Goal: Complete application form

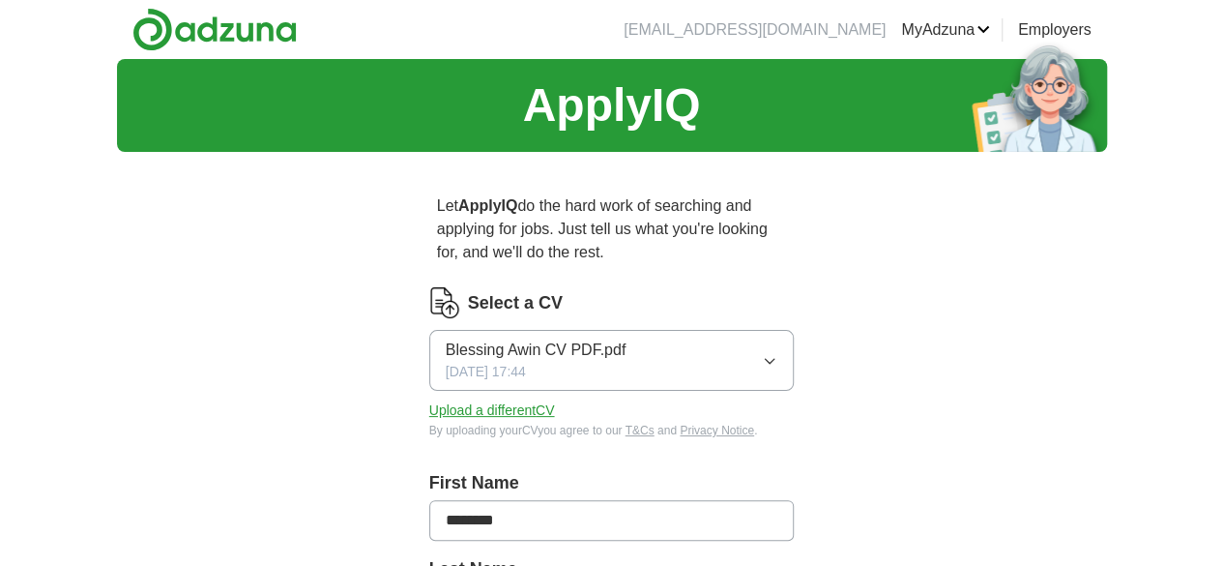
click at [777, 353] on icon "button" at bounding box center [769, 360] width 15 height 15
click at [470, 400] on button "Upload a different CV" at bounding box center [492, 410] width 126 height 20
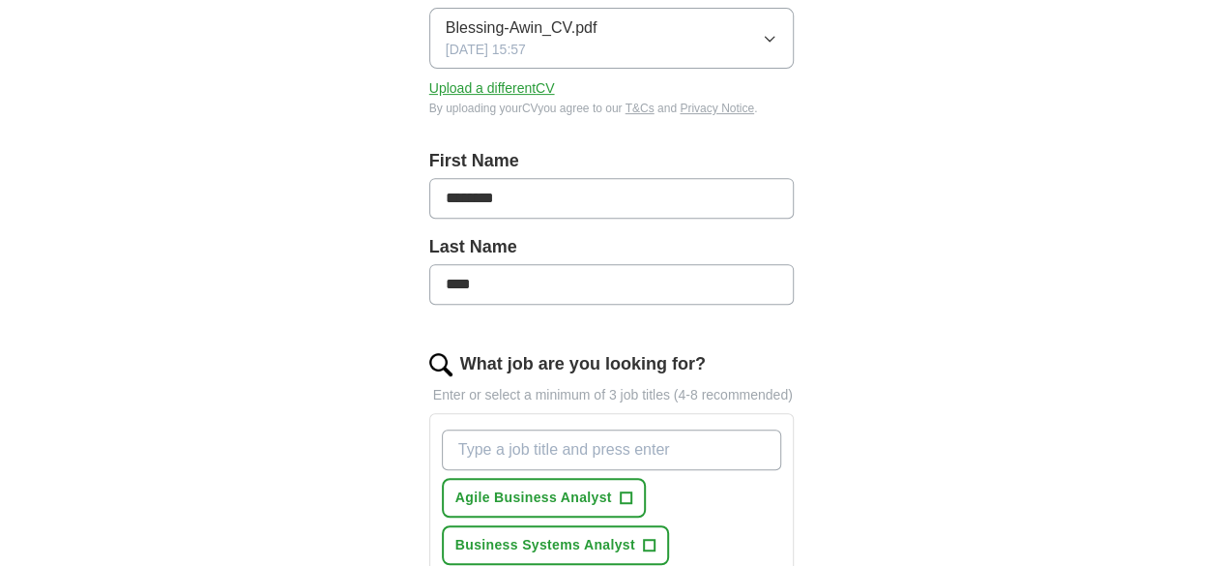
scroll to position [644, 0]
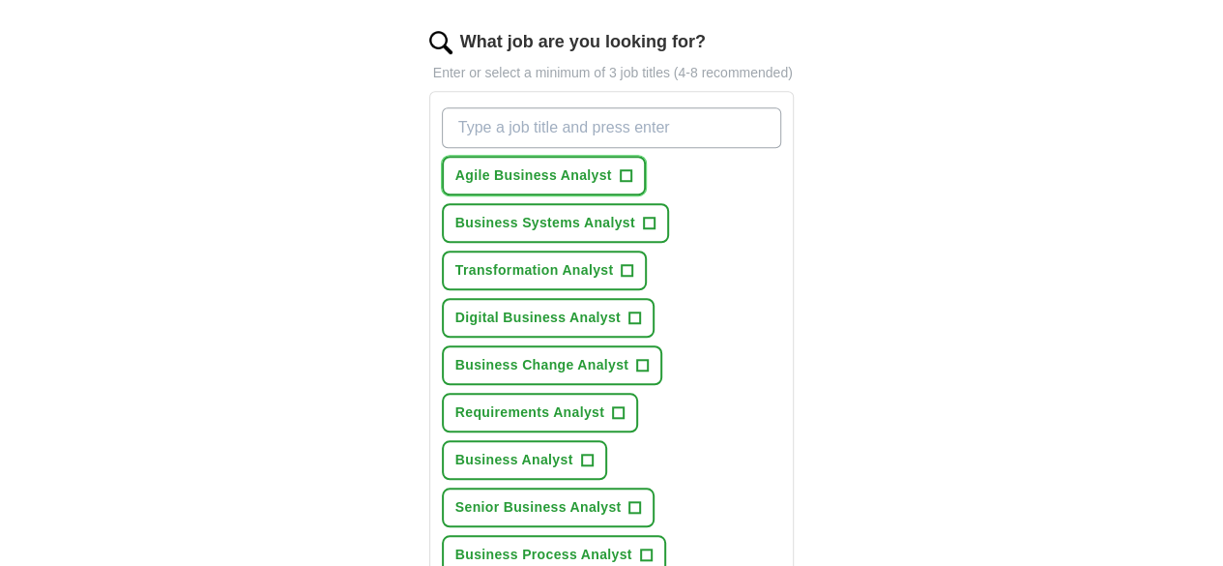
click at [620, 168] on span "+" at bounding box center [626, 175] width 12 height 15
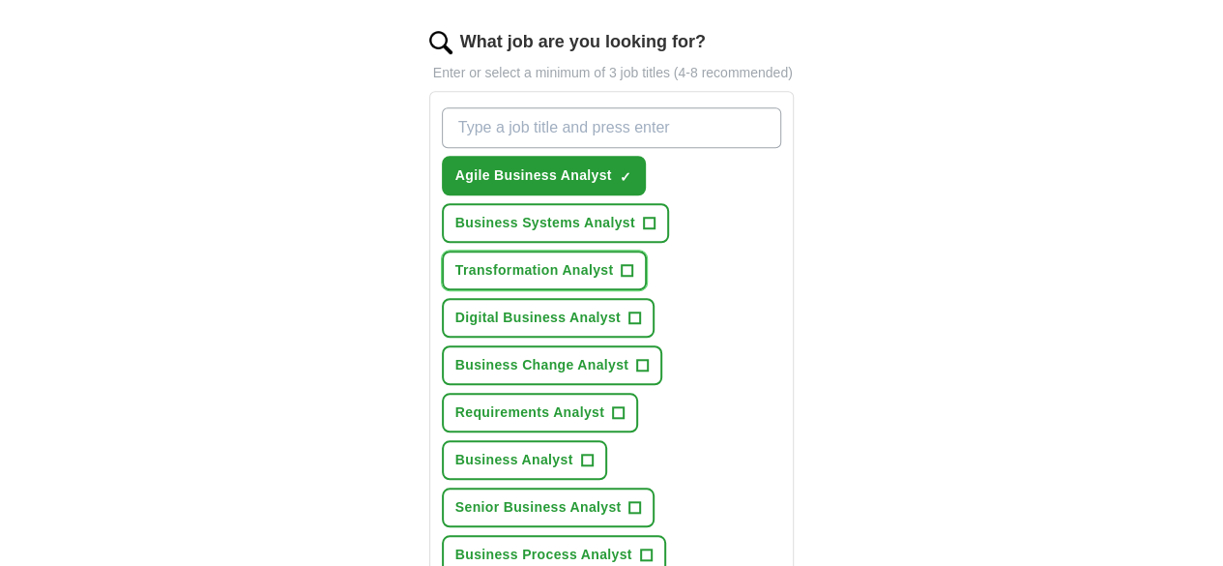
click at [622, 263] on span "+" at bounding box center [628, 270] width 12 height 15
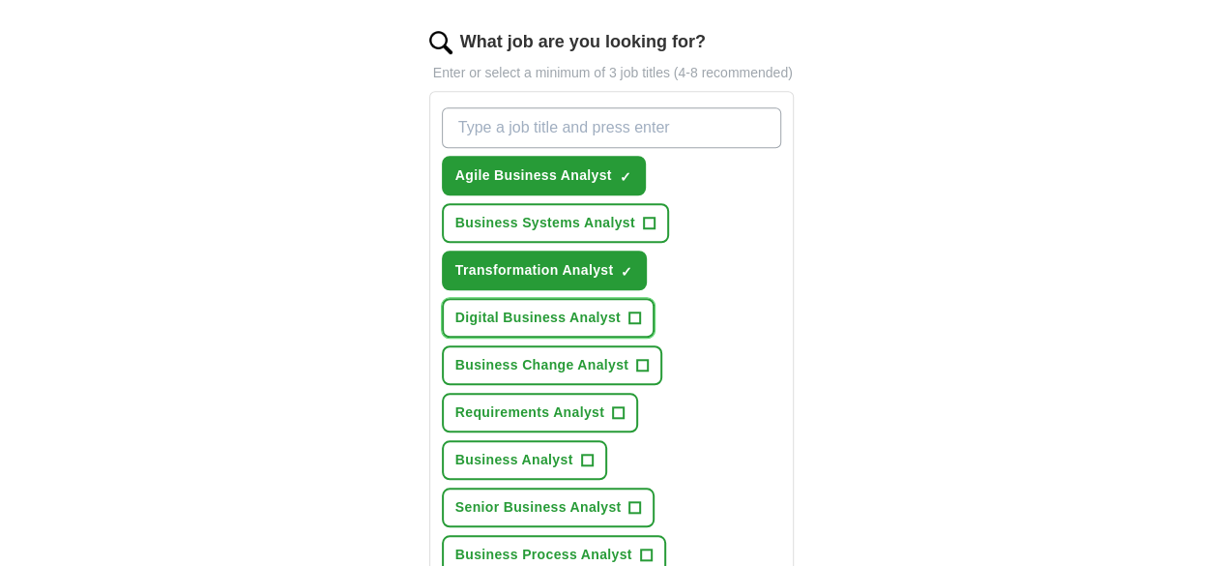
click at [640, 310] on span "+" at bounding box center [634, 317] width 12 height 15
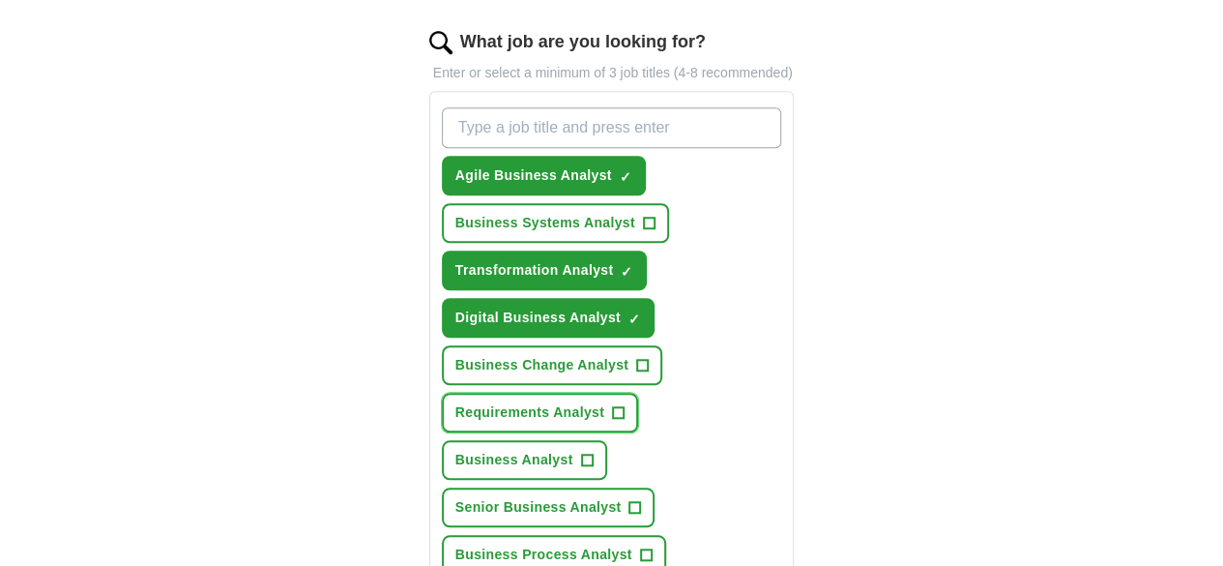
click at [625, 405] on span "+" at bounding box center [619, 412] width 12 height 15
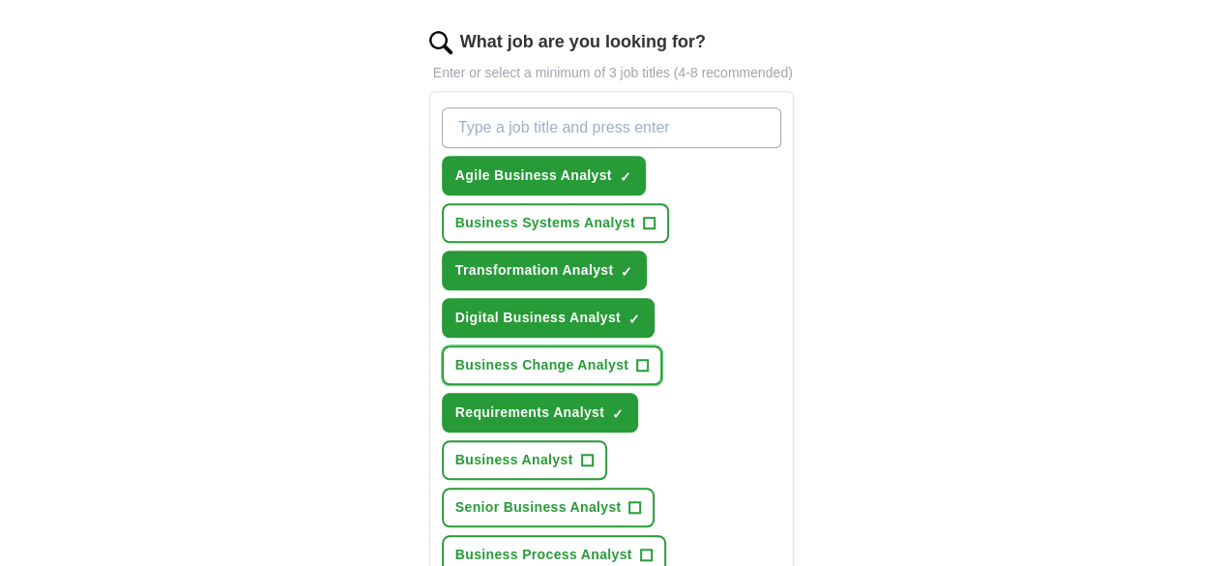
click at [637, 358] on span "+" at bounding box center [643, 365] width 12 height 15
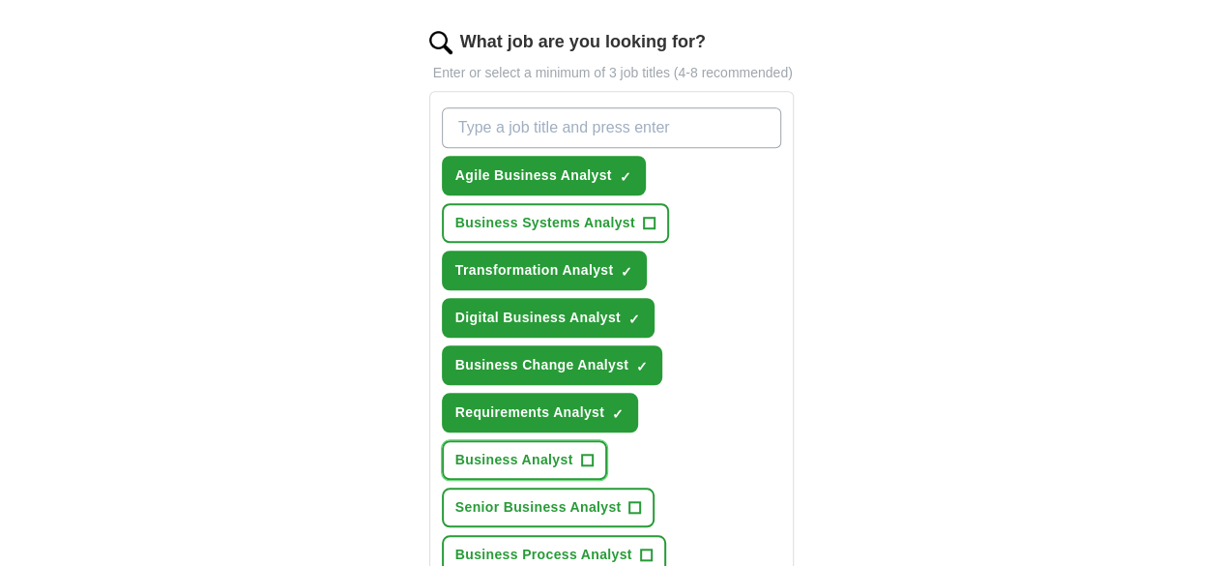
click at [581, 453] on span "+" at bounding box center [587, 460] width 12 height 15
click at [641, 500] on span "+" at bounding box center [635, 507] width 12 height 15
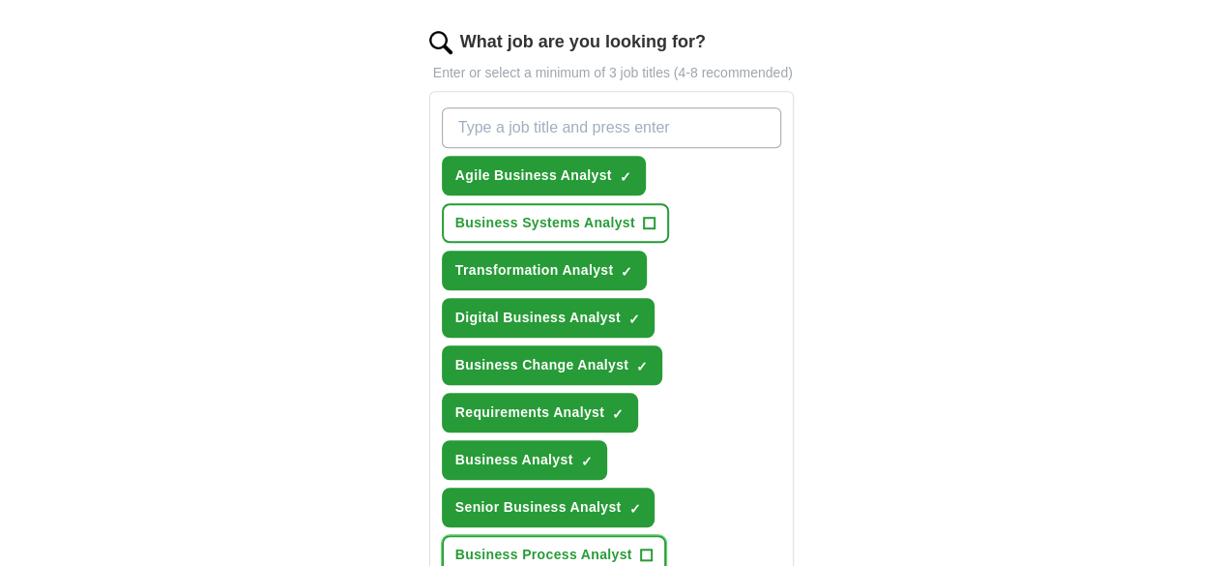
click at [640, 547] on span "+" at bounding box center [646, 554] width 12 height 15
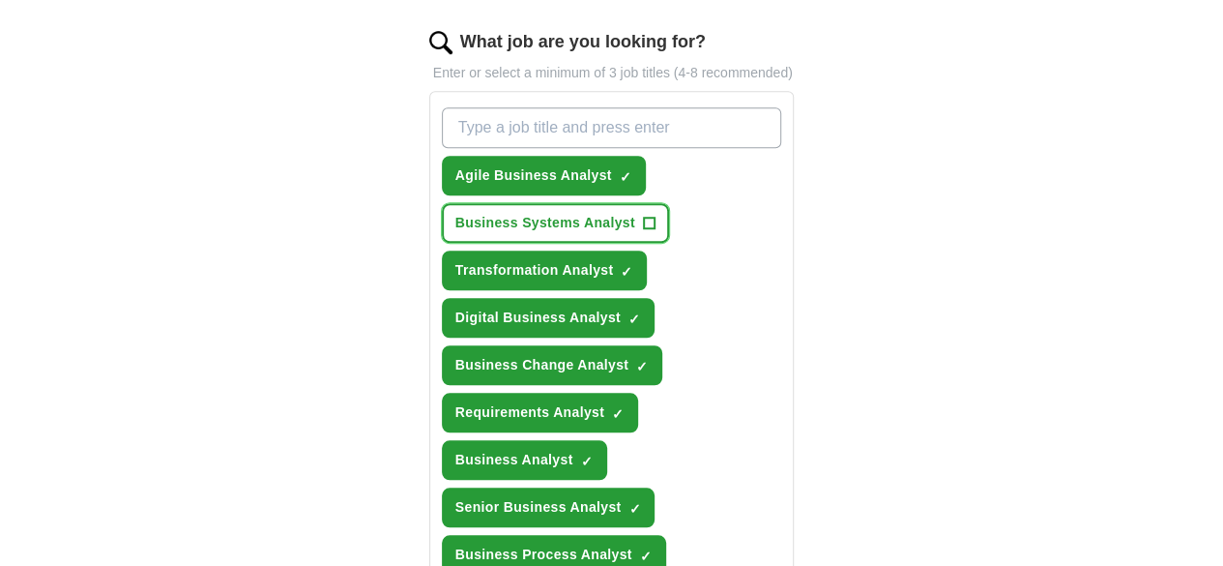
click at [643, 216] on span "+" at bounding box center [649, 223] width 12 height 15
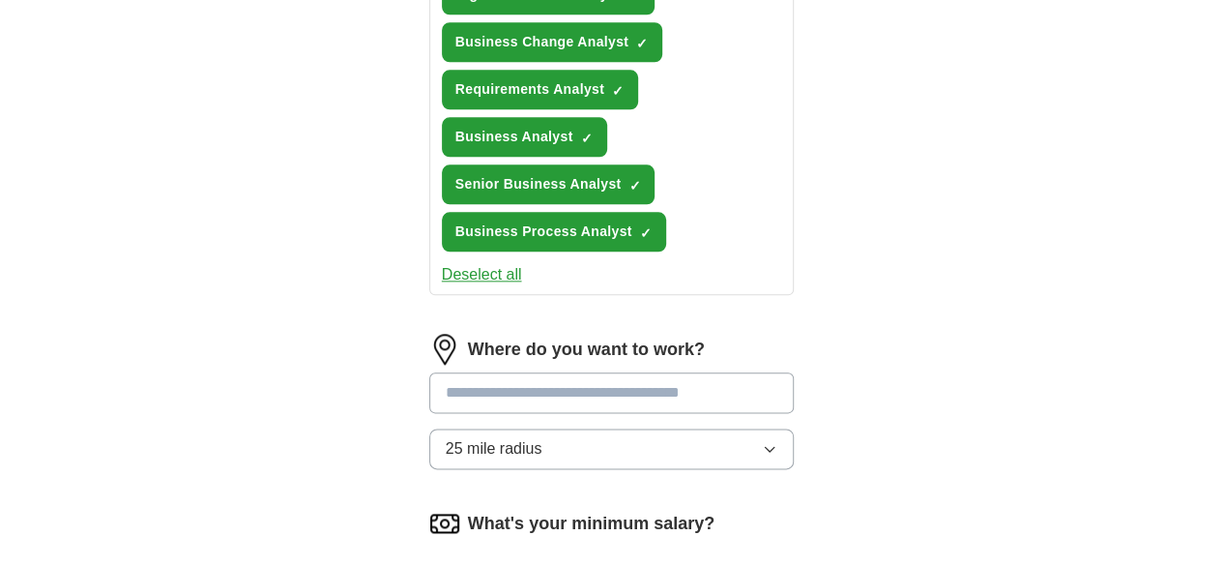
scroll to position [1256, 0]
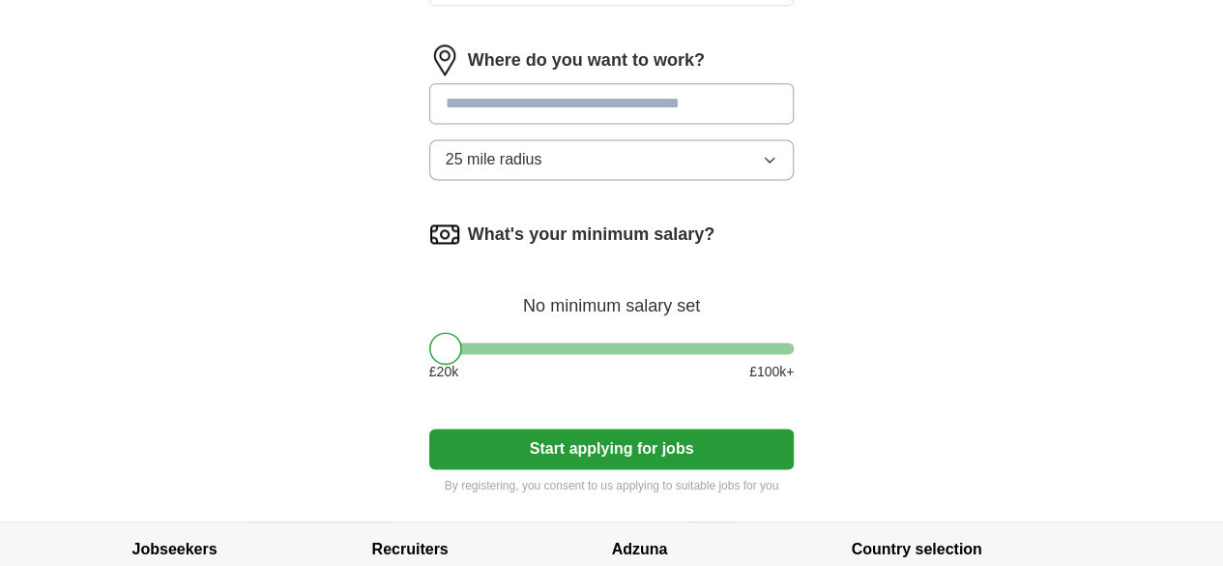
click at [627, 428] on button "Start applying for jobs" at bounding box center [611, 448] width 365 height 41
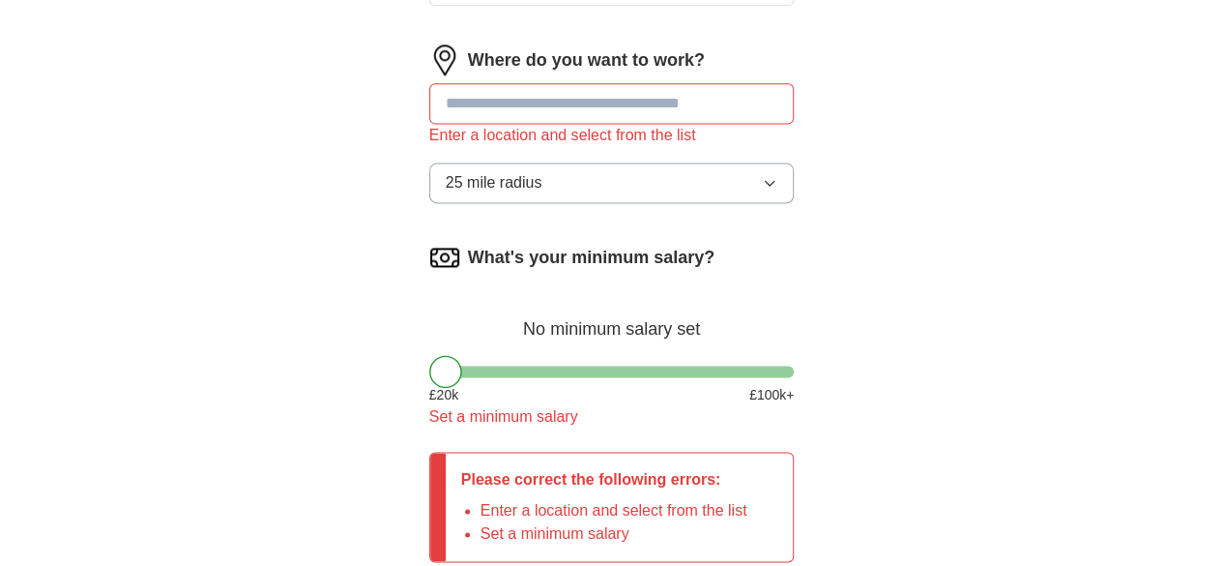
scroll to position [1279, 0]
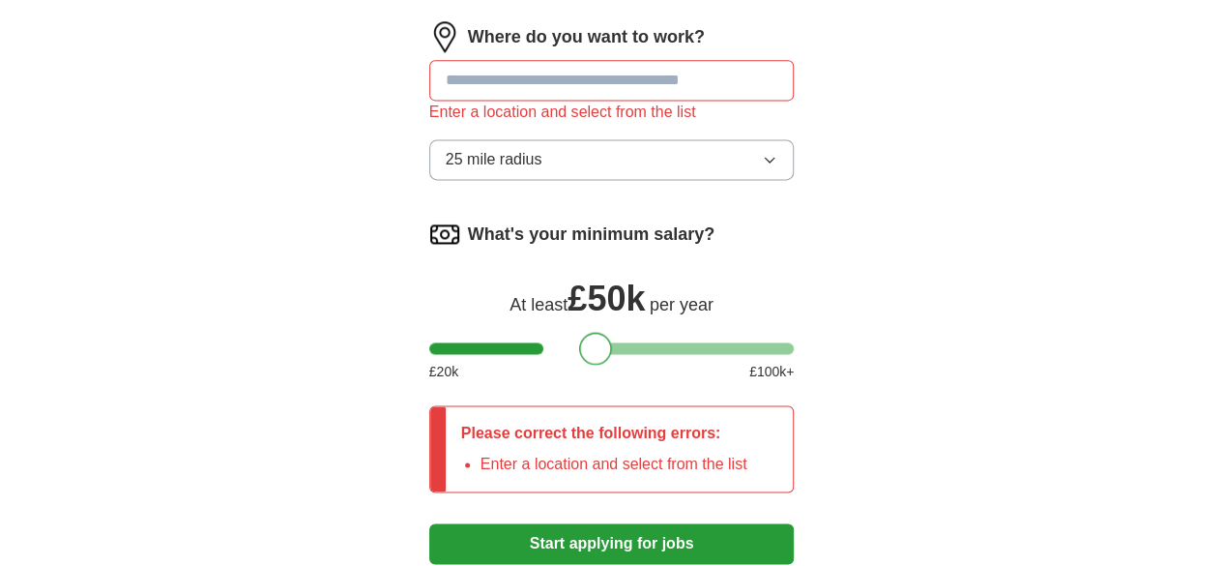
drag, startPoint x: 419, startPoint y: 184, endPoint x: 569, endPoint y: 185, distance: 150.8
click at [579, 332] on div at bounding box center [595, 348] width 33 height 33
click at [607, 523] on button "Start applying for jobs" at bounding box center [611, 543] width 365 height 41
click at [605, 523] on button "Start applying for jobs" at bounding box center [611, 543] width 365 height 41
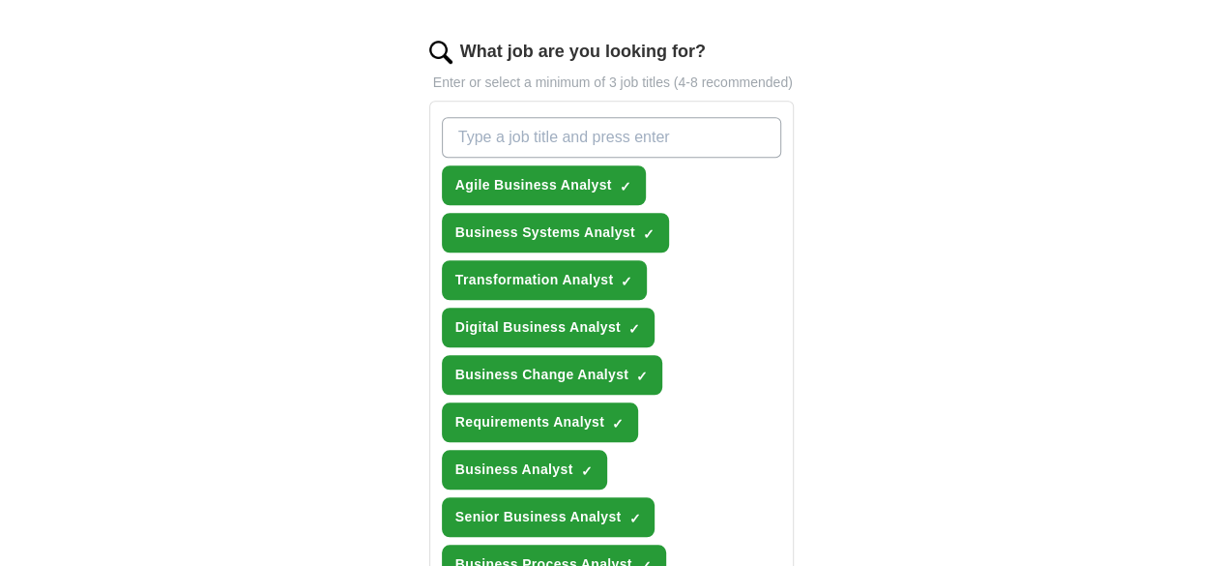
scroll to position [957, 0]
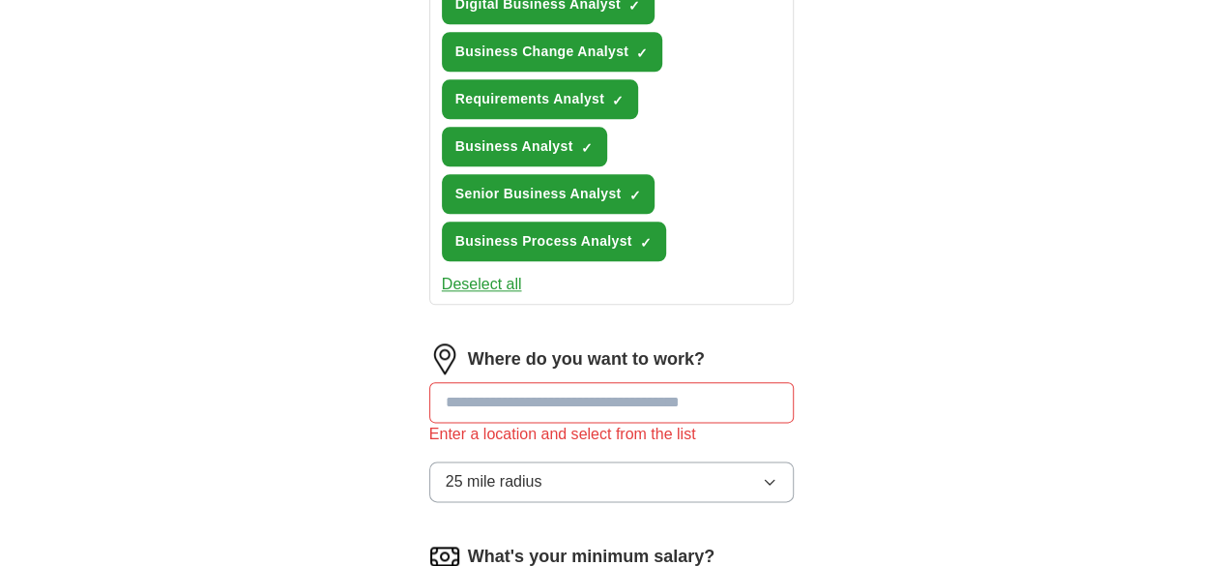
click at [567, 382] on input at bounding box center [611, 402] width 365 height 41
type input "**"
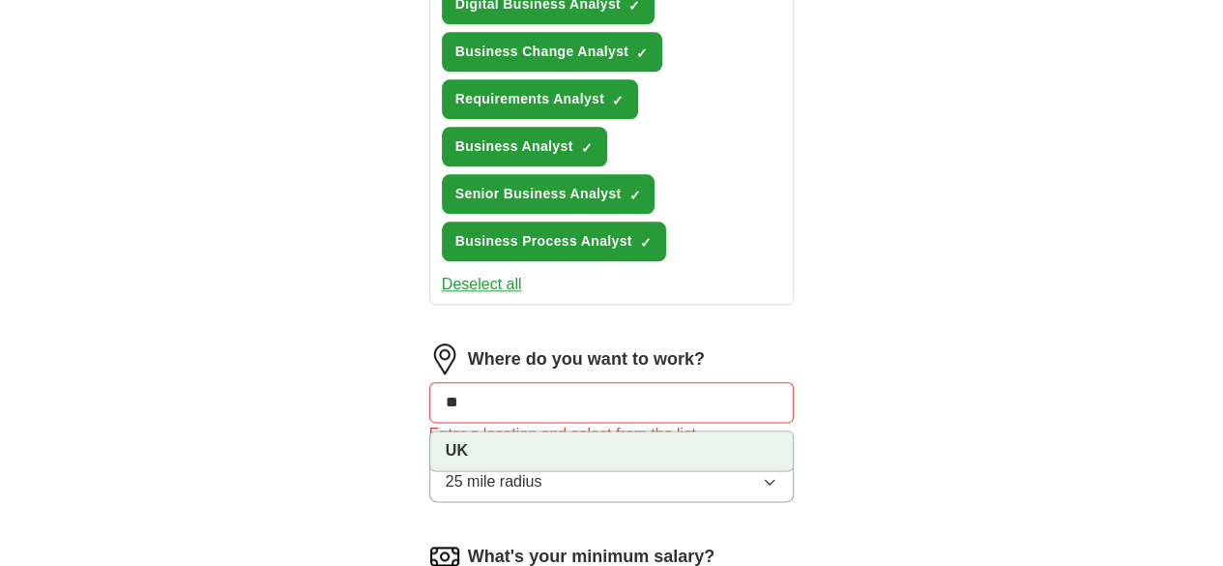
click at [626, 431] on li "UK" at bounding box center [612, 450] width 364 height 39
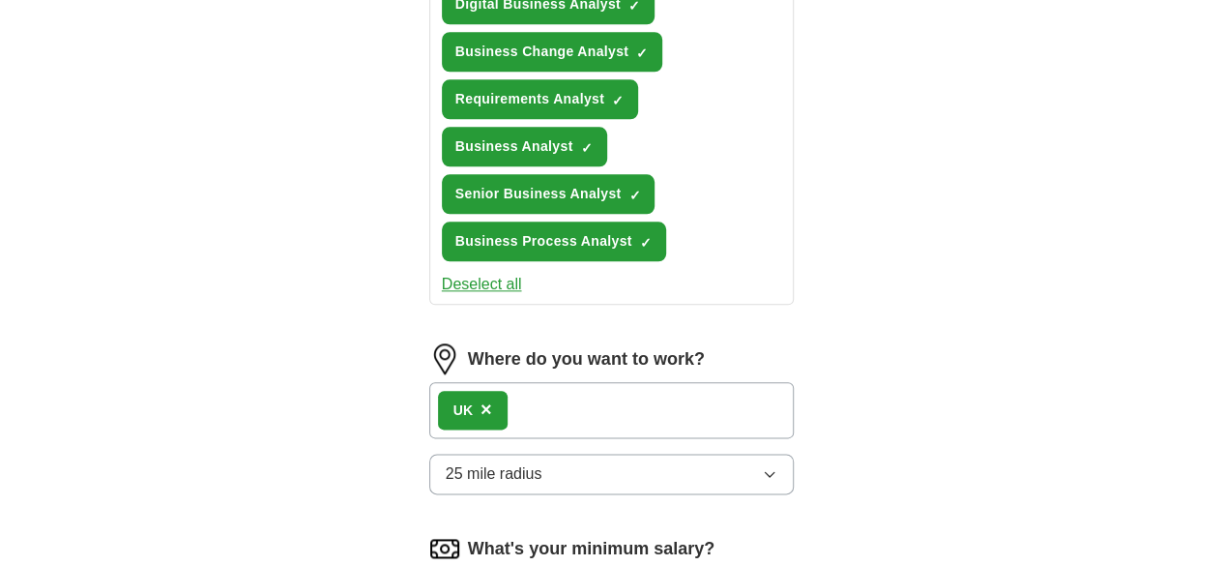
scroll to position [1279, 0]
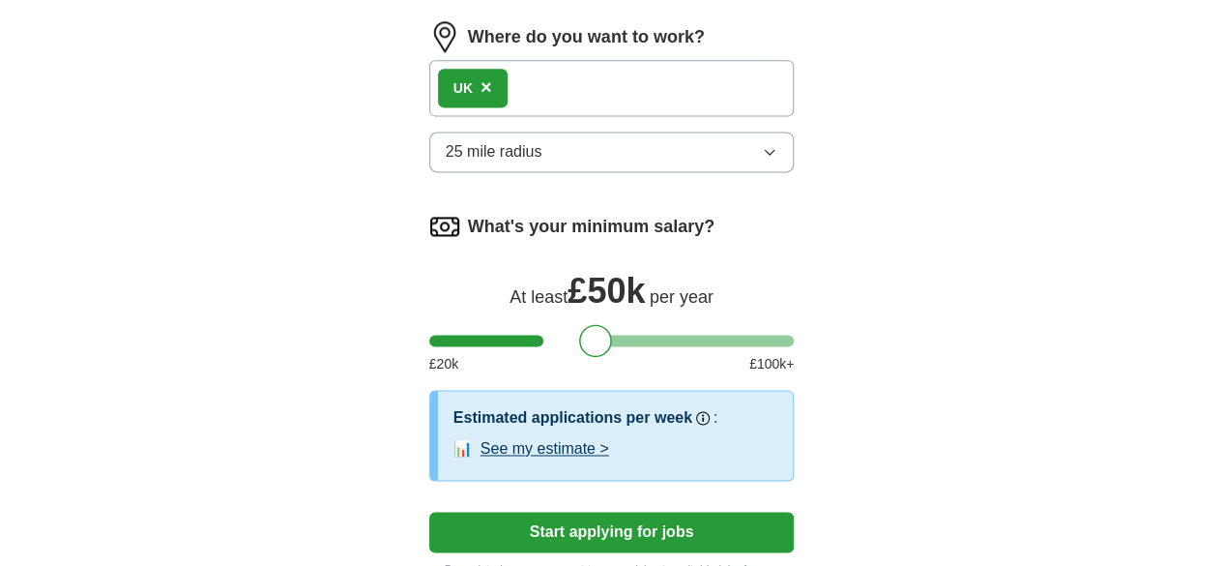
click at [619, 511] on button "Start applying for jobs" at bounding box center [611, 531] width 365 height 41
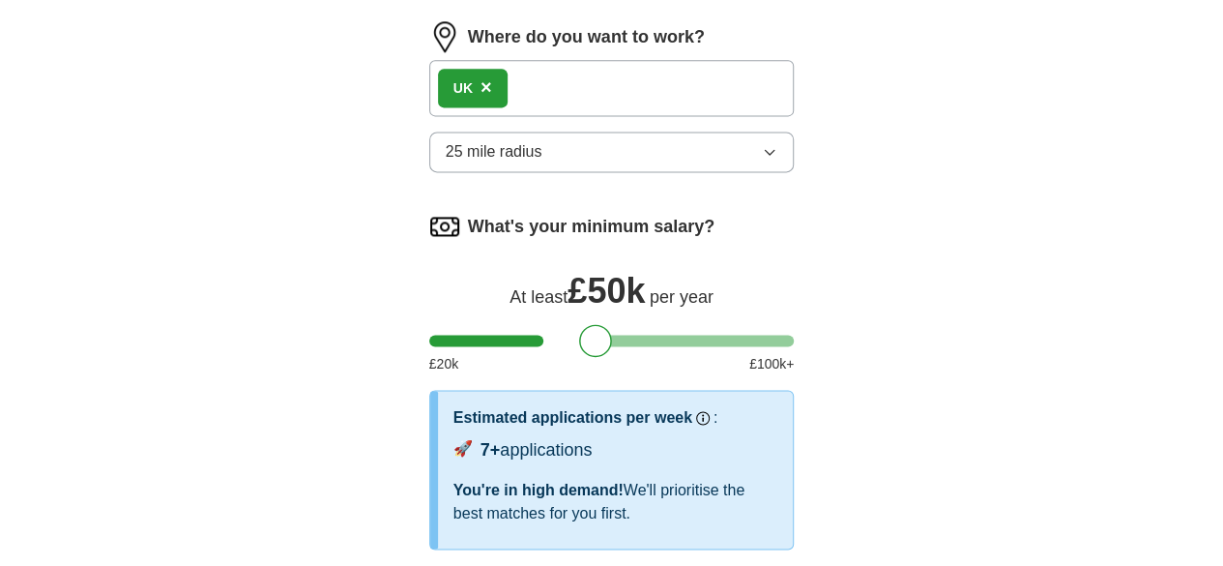
select select "**"
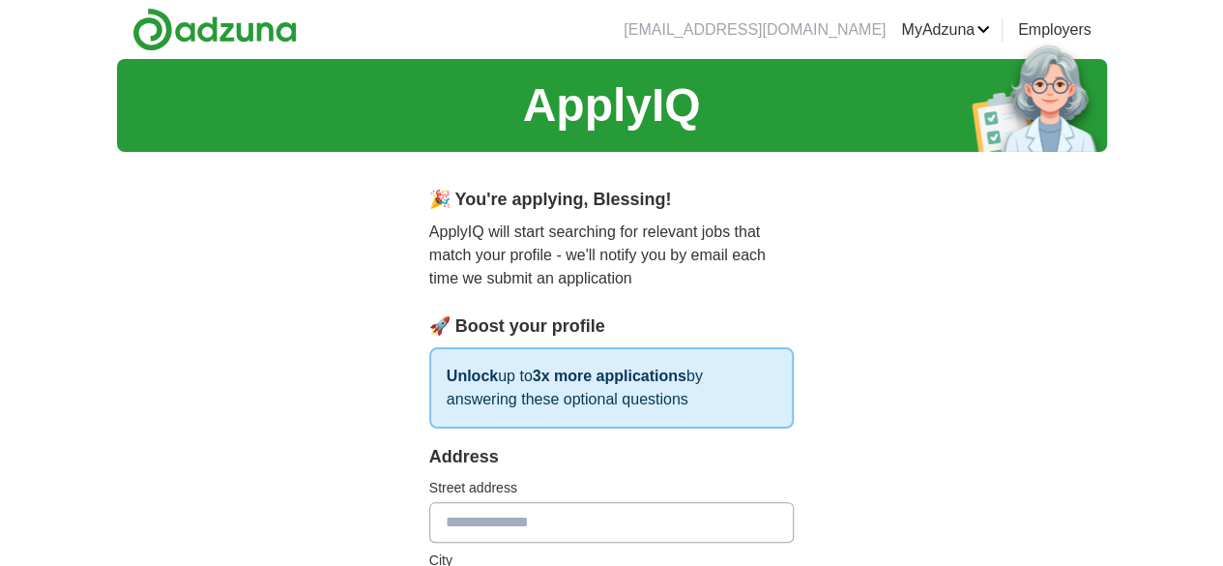
scroll to position [322, 0]
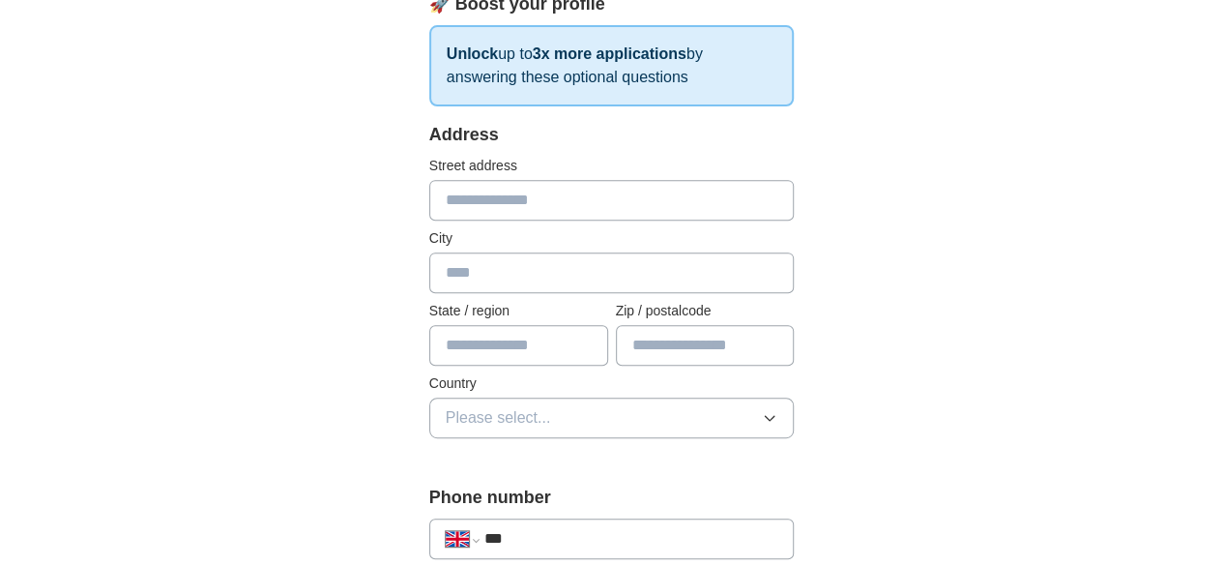
click at [534, 200] on input "text" at bounding box center [611, 200] width 365 height 41
type input "**********"
type input "*******"
type input "*********"
type input "*******"
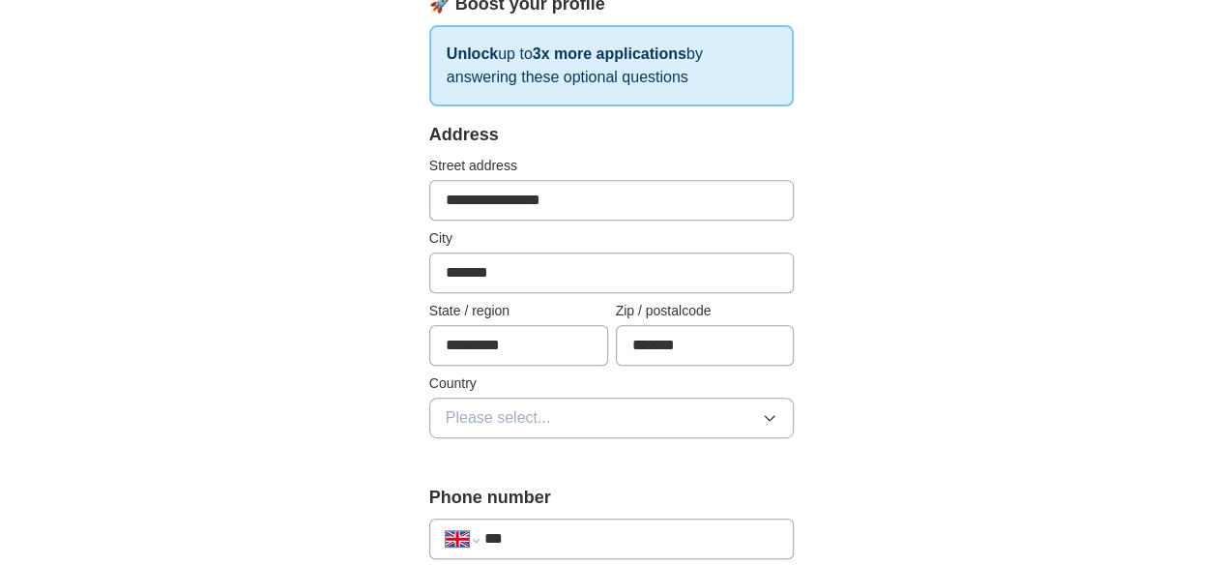
click at [709, 425] on button "Please select..." at bounding box center [611, 417] width 365 height 41
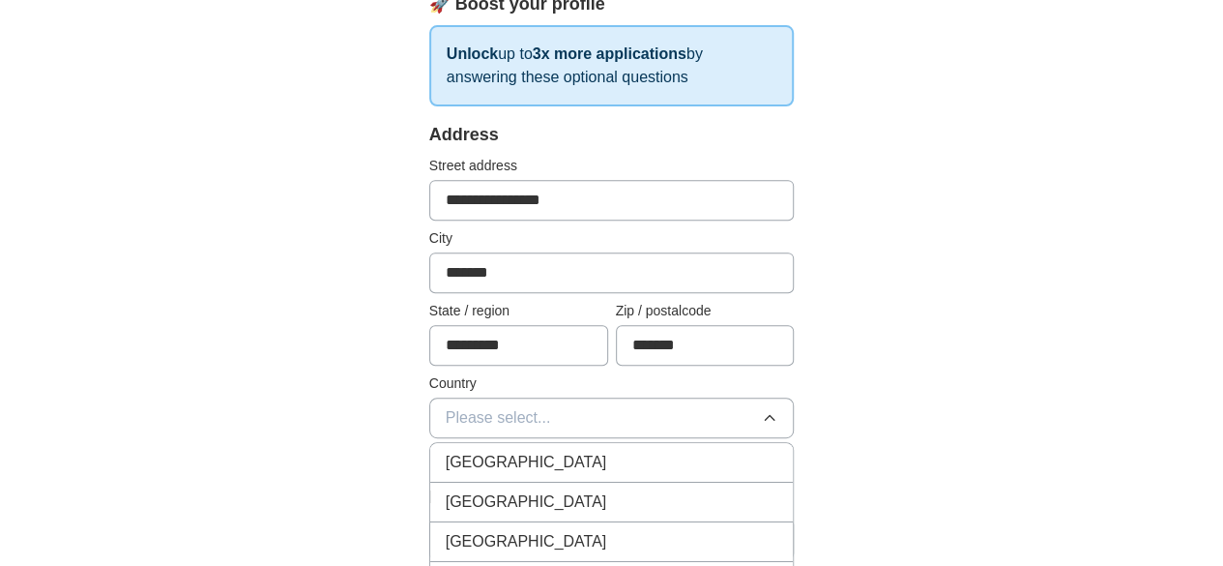
click at [673, 457] on div "[GEOGRAPHIC_DATA]" at bounding box center [612, 462] width 333 height 23
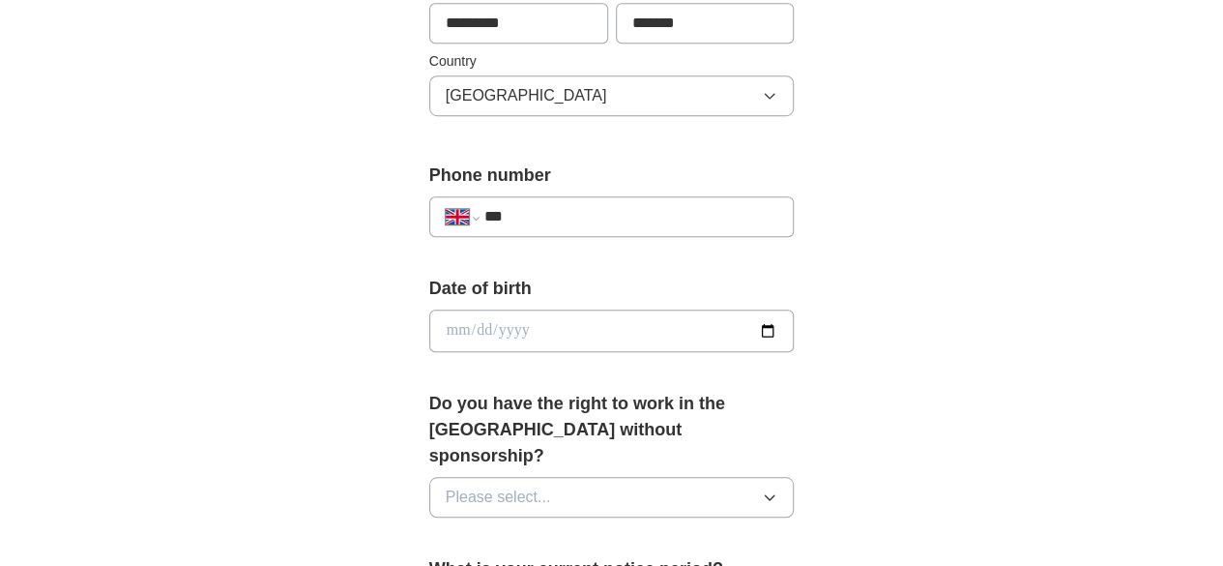
click at [572, 208] on input "***" at bounding box center [631, 216] width 294 height 23
type input "**********"
click at [964, 281] on div "**********" at bounding box center [612, 320] width 990 height 1810
click at [652, 477] on button "Please select..." at bounding box center [611, 497] width 365 height 41
click at [649, 530] on div "Yes" at bounding box center [612, 541] width 333 height 23
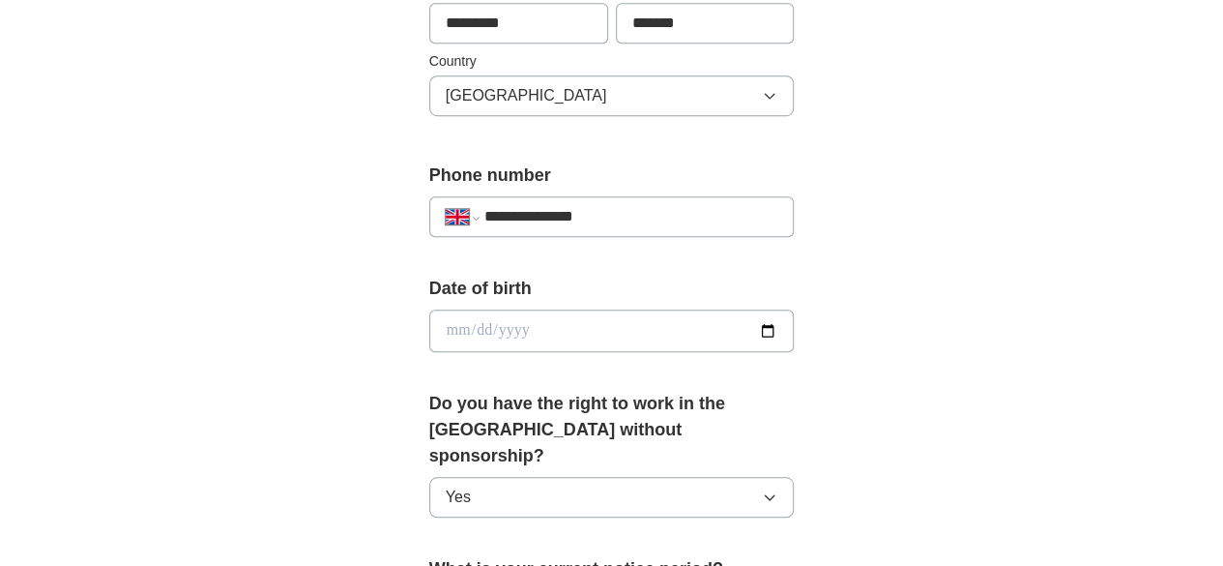
click at [970, 370] on div "**********" at bounding box center [612, 320] width 990 height 1810
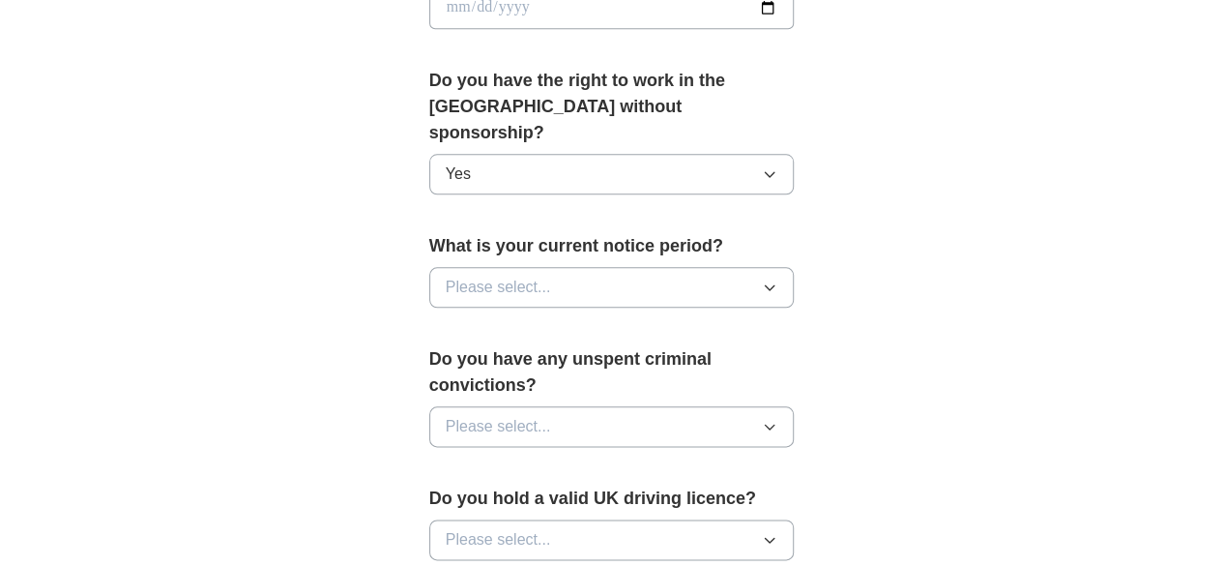
click at [678, 267] on button "Please select..." at bounding box center [611, 287] width 365 height 41
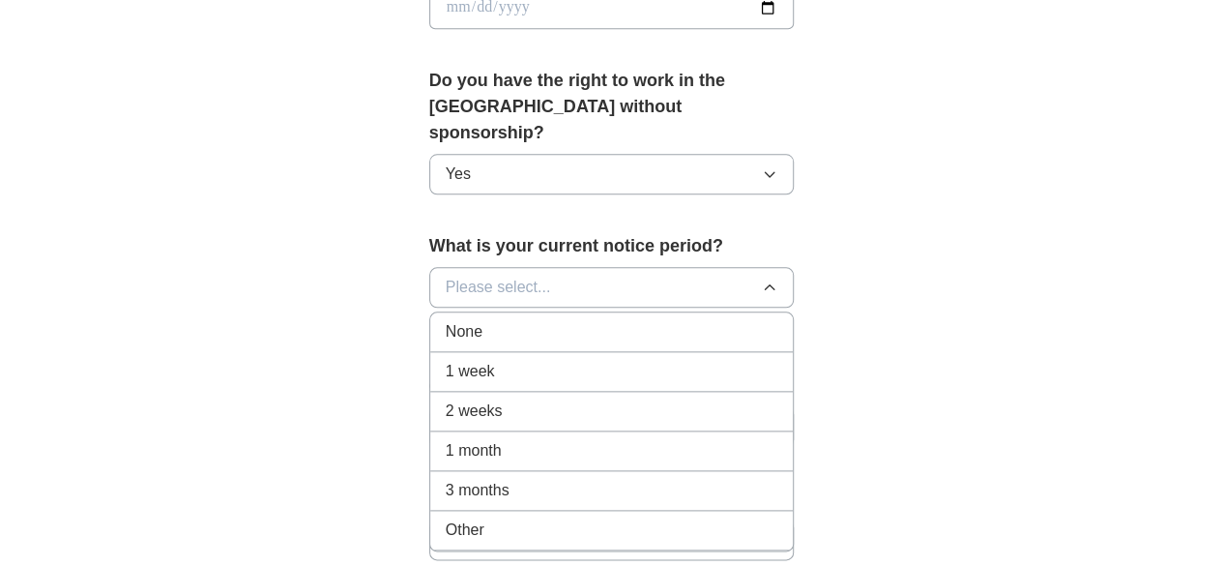
click at [621, 439] on div "1 month" at bounding box center [612, 450] width 333 height 23
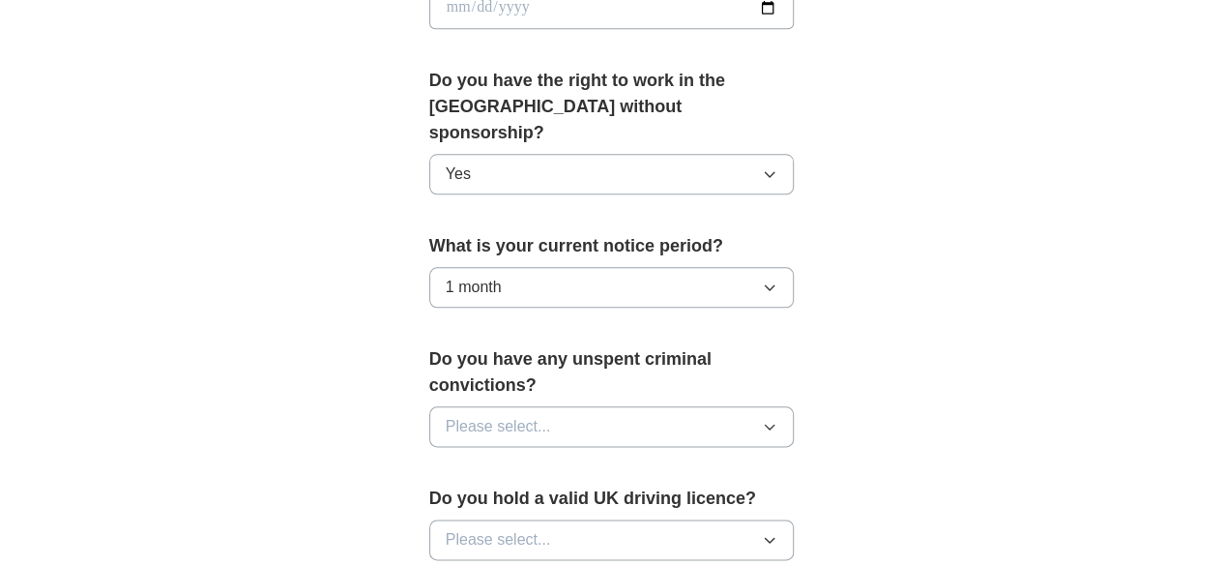
click at [710, 406] on button "Please select..." at bounding box center [611, 426] width 365 height 41
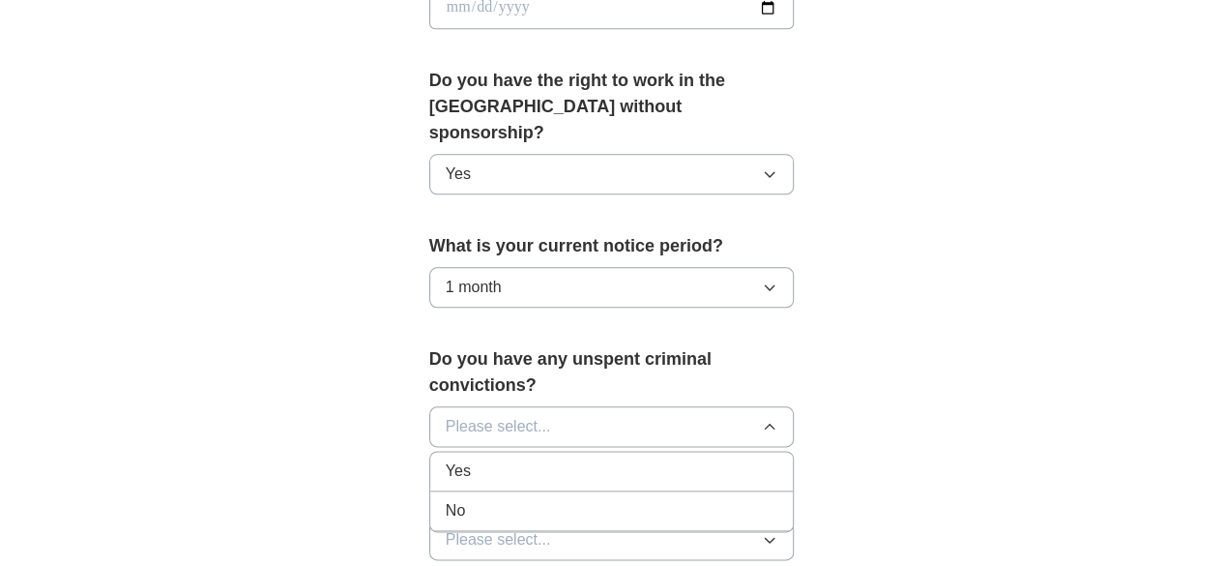
click at [675, 499] on div "No" at bounding box center [612, 510] width 333 height 23
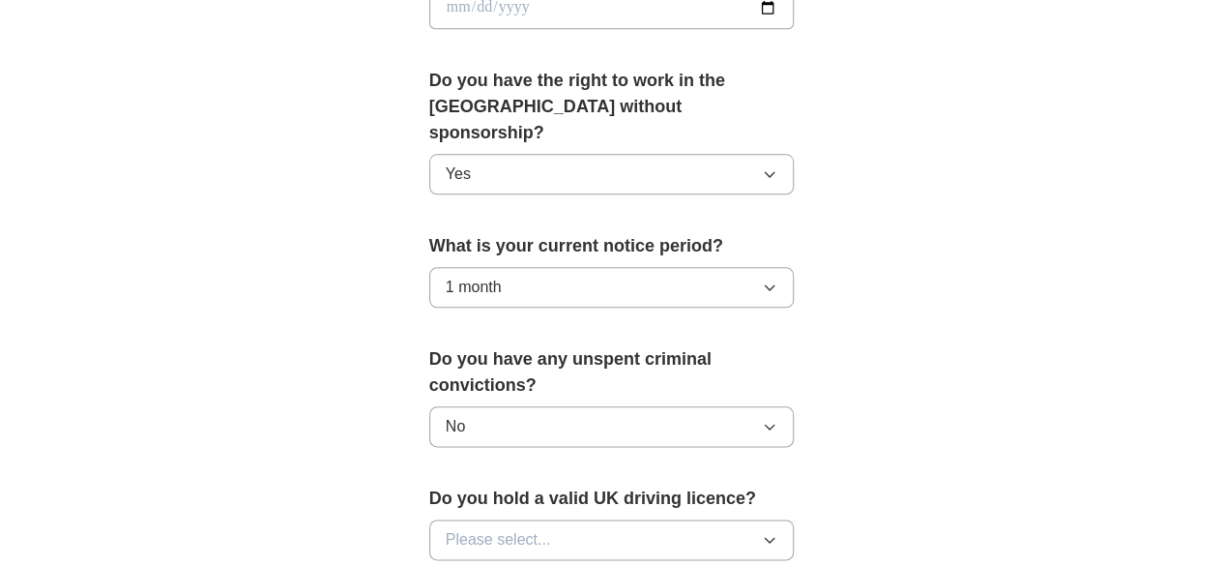
click at [661, 519] on button "Please select..." at bounding box center [611, 539] width 365 height 41
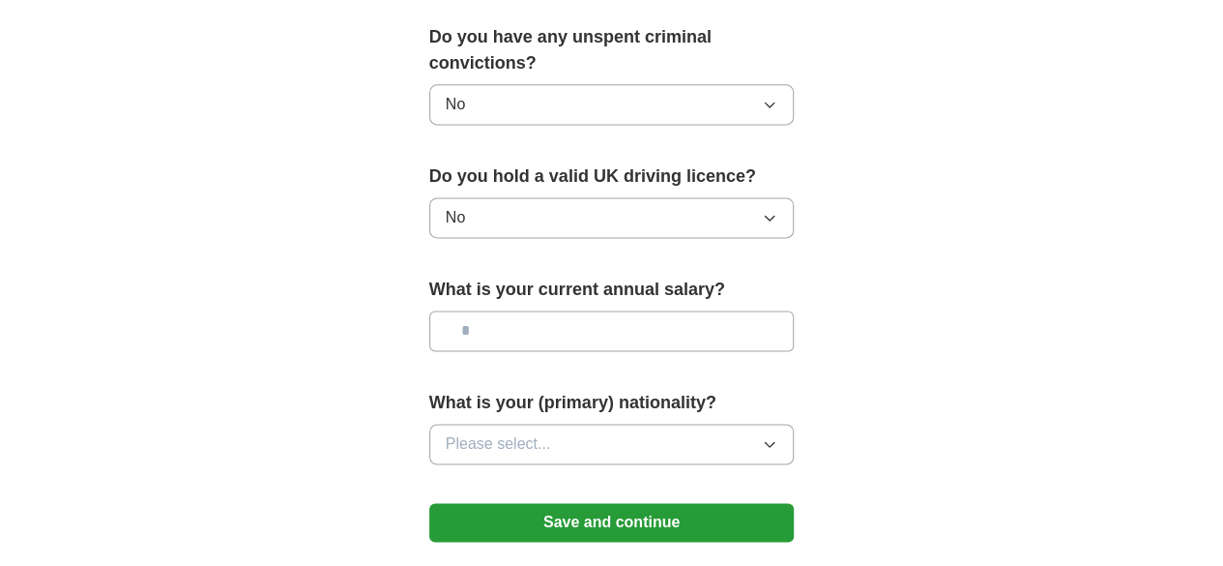
click at [654, 423] on button "Please select..." at bounding box center [611, 443] width 365 height 41
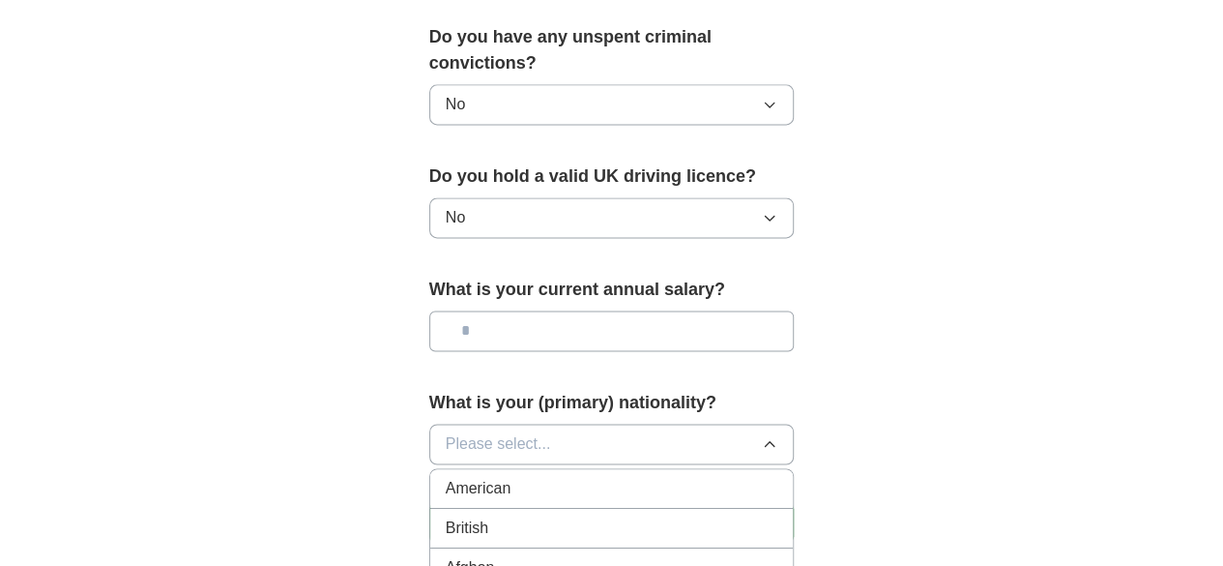
click at [648, 516] on div "British" at bounding box center [612, 527] width 333 height 23
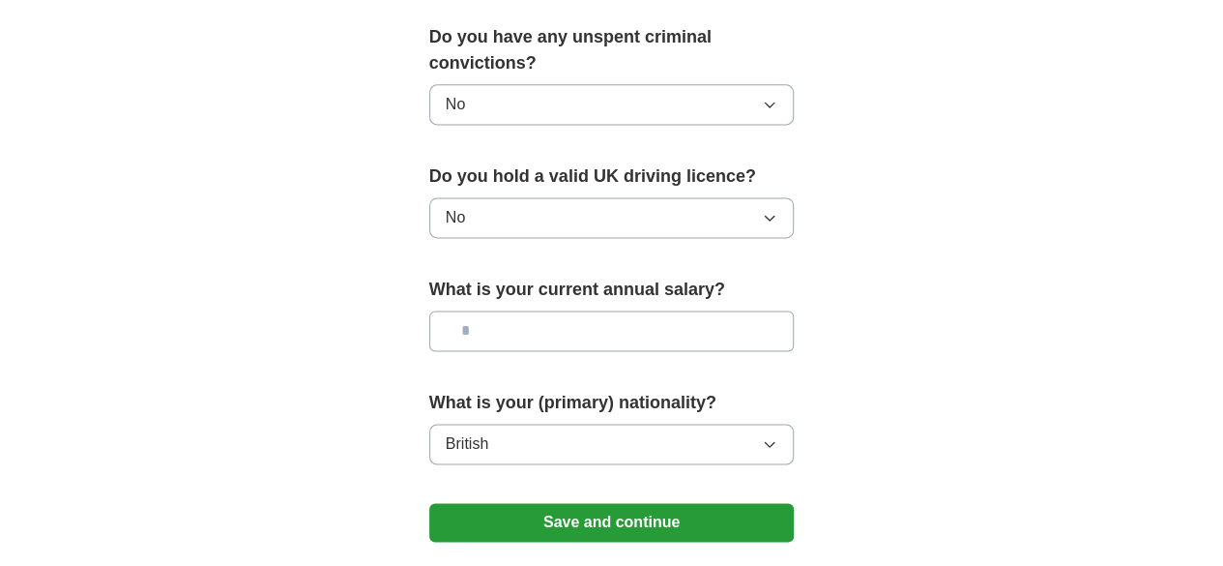
click at [663, 503] on button "Save and continue" at bounding box center [611, 522] width 365 height 39
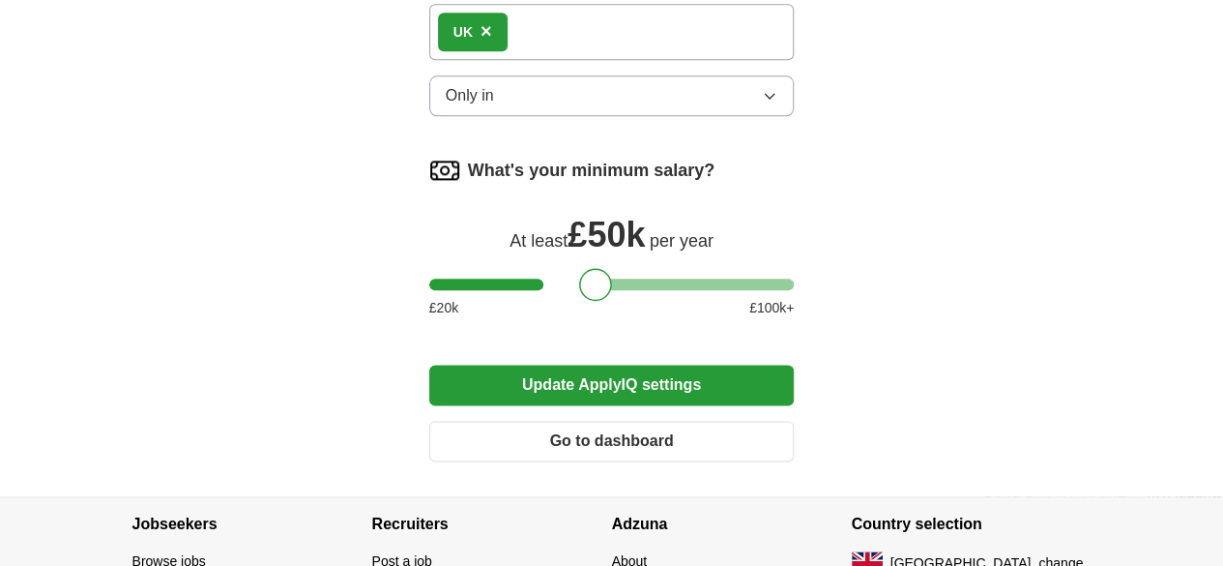
scroll to position [1107, 0]
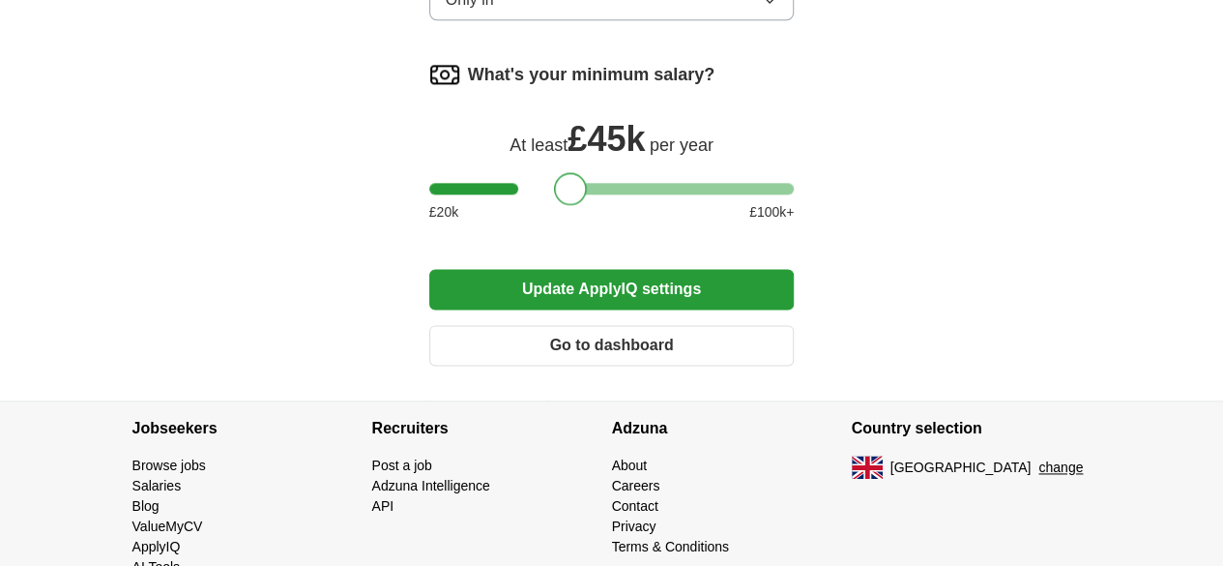
drag, startPoint x: 553, startPoint y: 142, endPoint x: 530, endPoint y: 142, distance: 23.2
click at [554, 172] on div at bounding box center [570, 188] width 33 height 33
click at [625, 269] on button "Update ApplyIQ settings" at bounding box center [611, 289] width 365 height 41
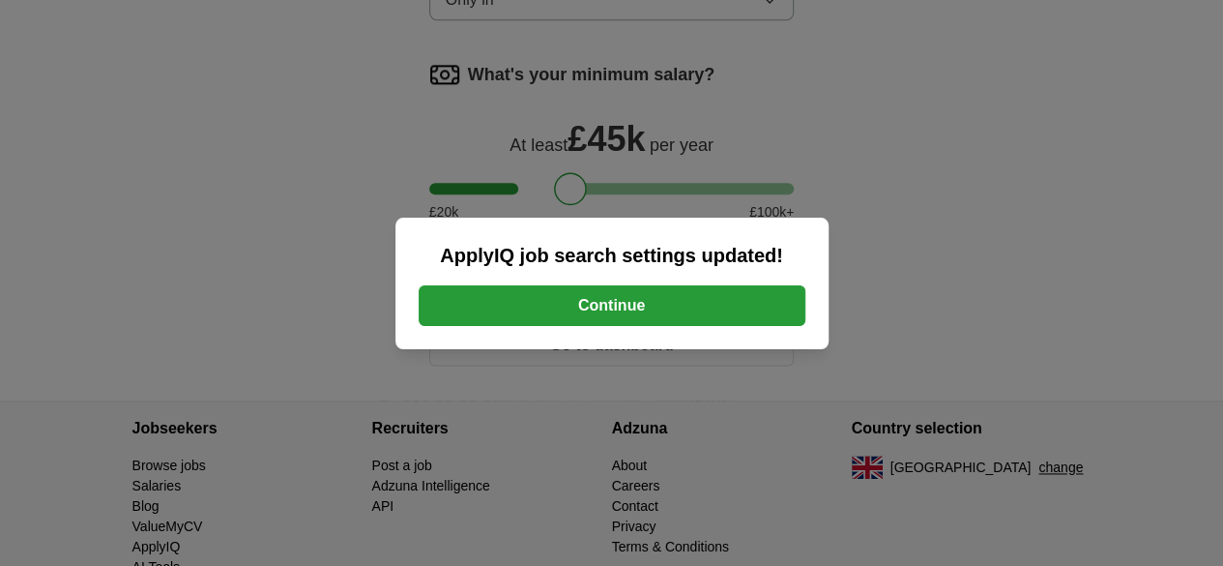
click at [668, 309] on button "Continue" at bounding box center [612, 305] width 387 height 41
